Goal: Information Seeking & Learning: Learn about a topic

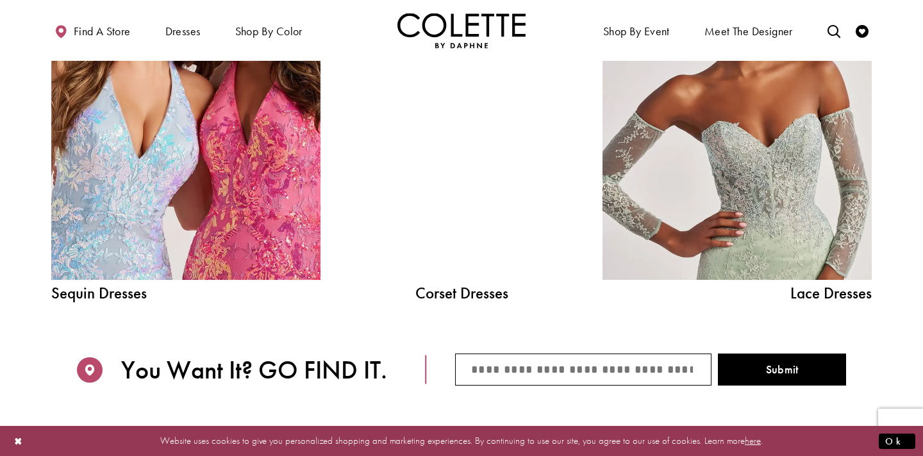
scroll to position [1483, 0]
click at [476, 291] on link "Corset Dresses" at bounding box center [461, 294] width 192 height 16
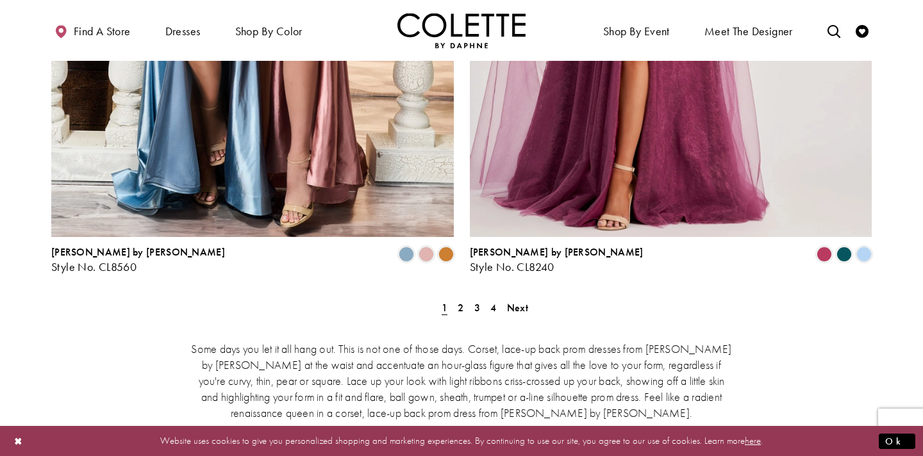
scroll to position [2377, 0]
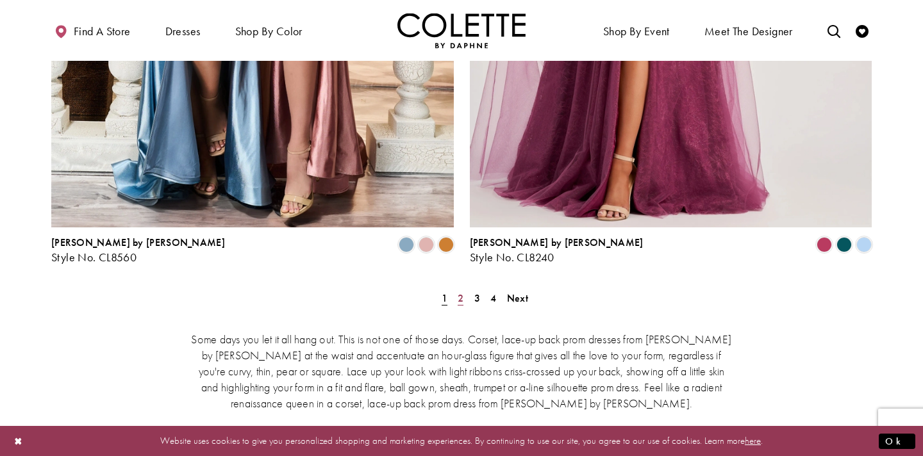
click at [463, 292] on span "2" at bounding box center [460, 298] width 6 height 13
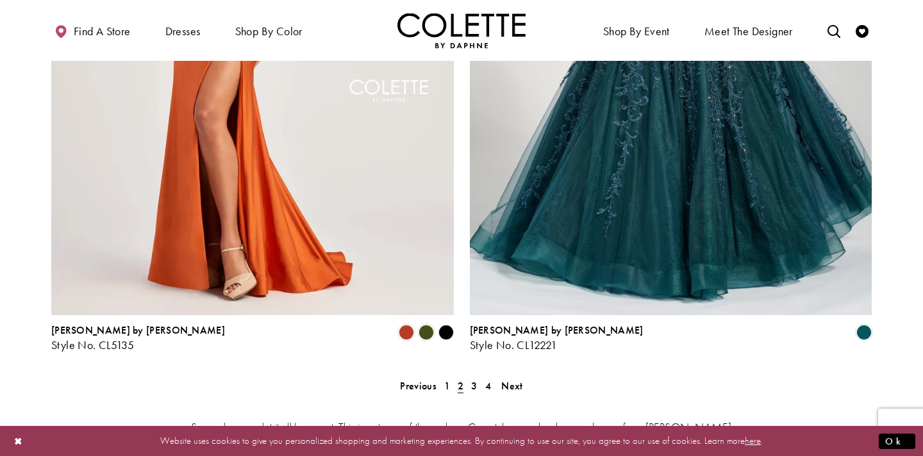
scroll to position [2294, 0]
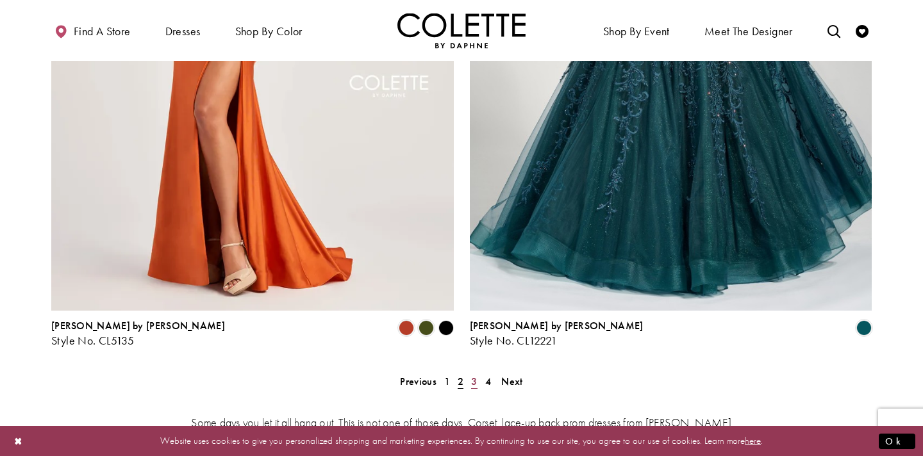
click at [474, 375] on span "3" at bounding box center [474, 381] width 6 height 13
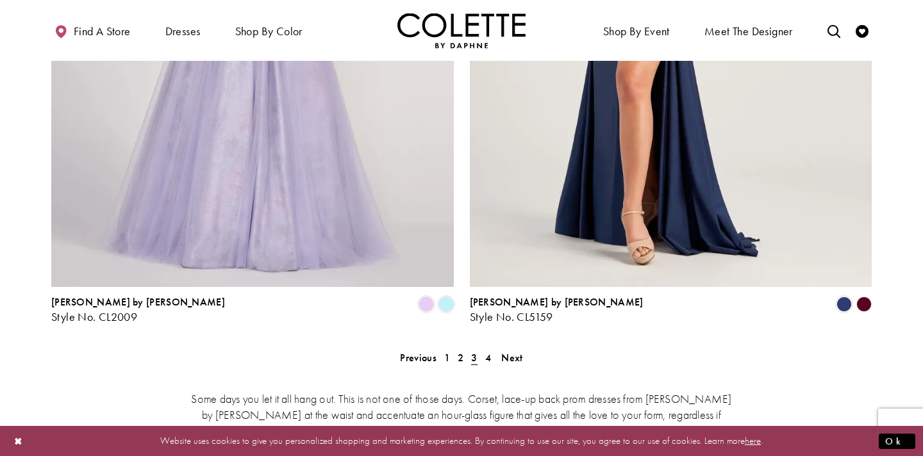
scroll to position [2315, 0]
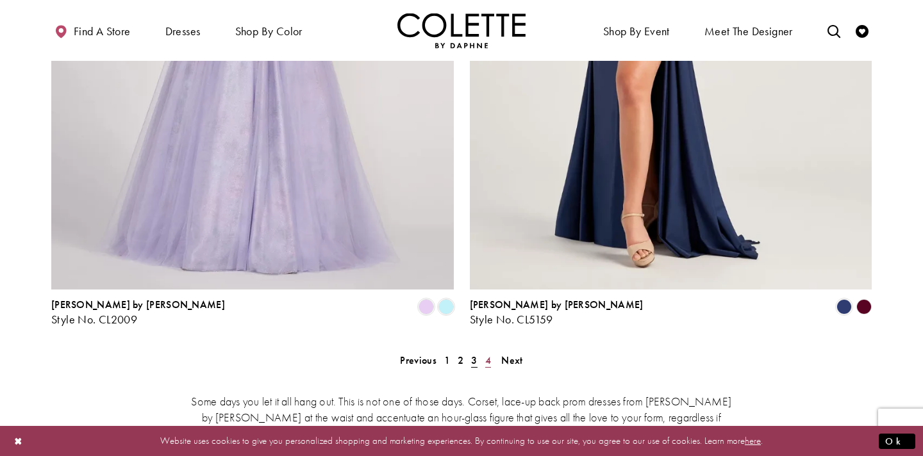
click at [486, 354] on span "4" at bounding box center [488, 360] width 6 height 13
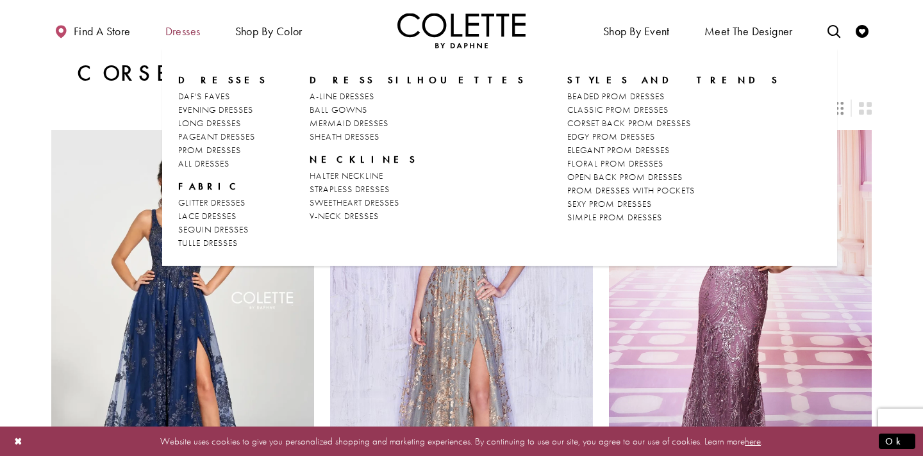
click at [191, 31] on span "Dresses" at bounding box center [182, 31] width 35 height 13
click at [191, 29] on span "Dresses" at bounding box center [182, 31] width 35 height 13
click at [567, 191] on span "PROM DRESSES WITH POCKETS" at bounding box center [631, 191] width 128 height 12
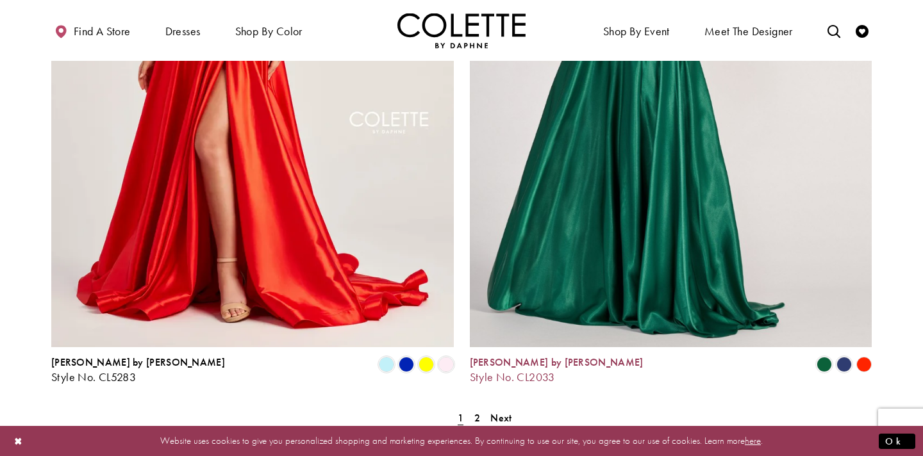
scroll to position [2292, 0]
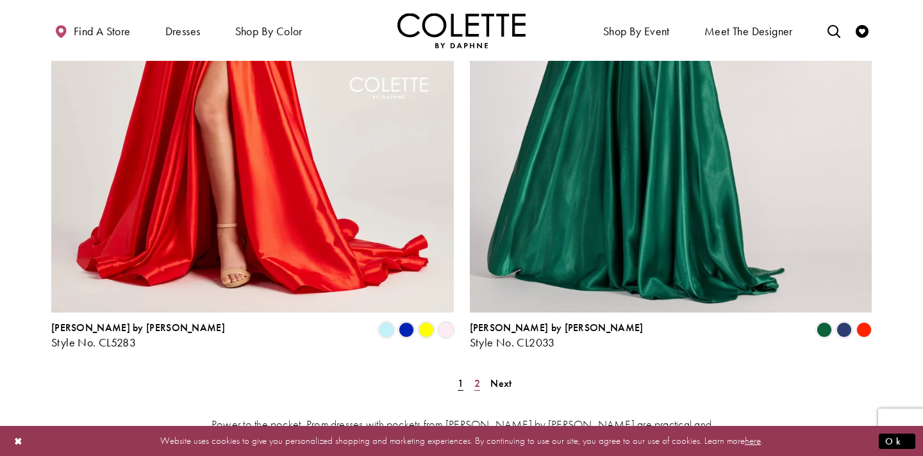
click at [477, 377] on span "2" at bounding box center [477, 383] width 6 height 13
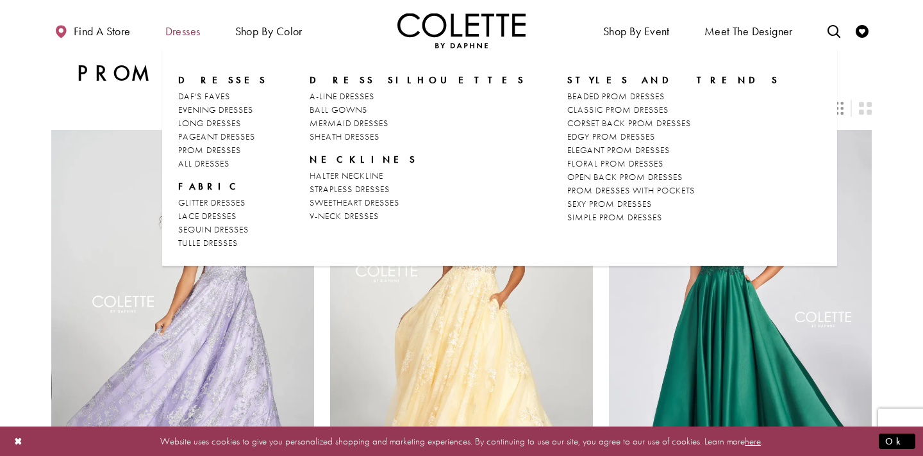
click at [198, 31] on span "Dresses" at bounding box center [182, 31] width 35 height 13
